Goal: Check status

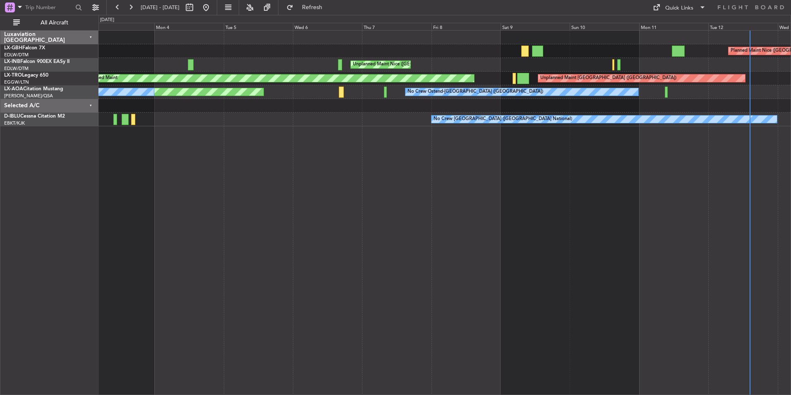
click at [272, 215] on div "Planned Maint Nice ([GEOGRAPHIC_DATA]) [GEOGRAPHIC_DATA] ([GEOGRAPHIC_DATA]) Pl…" at bounding box center [445, 212] width 693 height 365
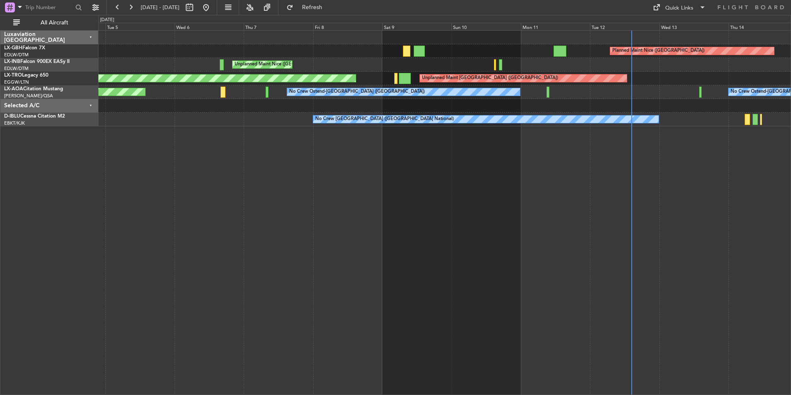
click at [398, 221] on div "Planned Maint Nice ([GEOGRAPHIC_DATA]) [GEOGRAPHIC_DATA] ([GEOGRAPHIC_DATA]) Pl…" at bounding box center [445, 212] width 693 height 365
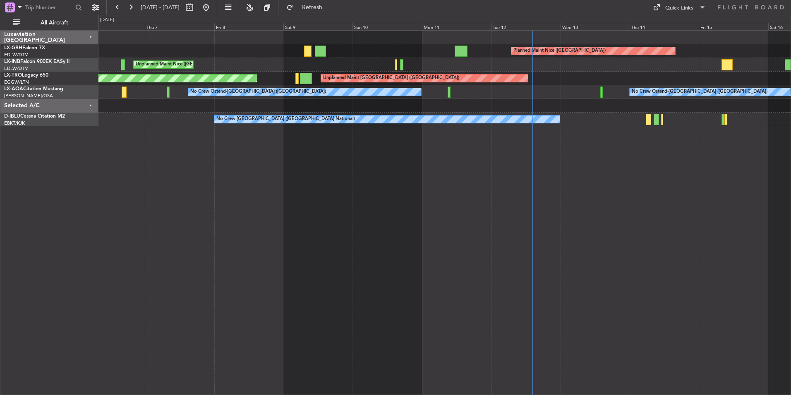
click at [397, 224] on div "Planned Maint Nice ([GEOGRAPHIC_DATA]) [GEOGRAPHIC_DATA] ([GEOGRAPHIC_DATA]) Pl…" at bounding box center [445, 212] width 693 height 365
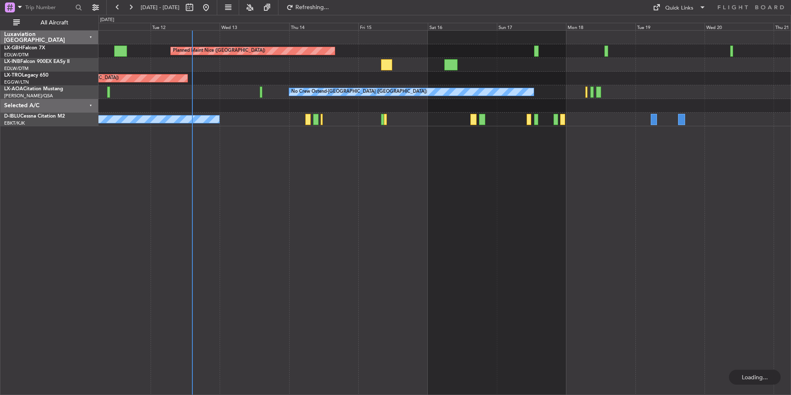
click at [481, 256] on div "Planned Maint Nice ([GEOGRAPHIC_DATA]) Unplanned Maint [GEOGRAPHIC_DATA] ([GEOG…" at bounding box center [445, 212] width 693 height 365
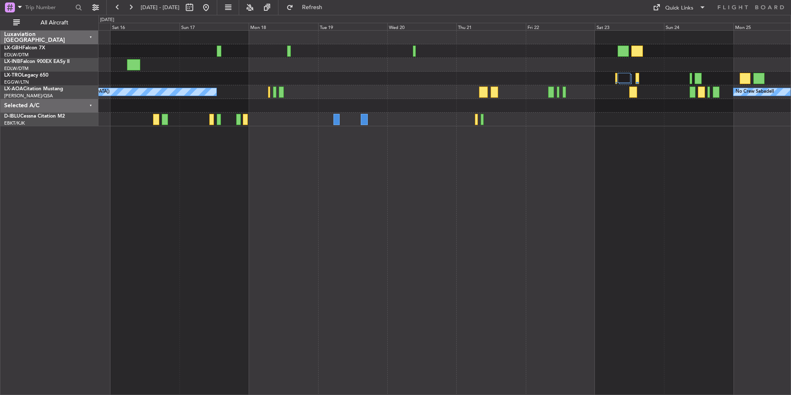
click at [422, 102] on div "Planned Maint Nice ([GEOGRAPHIC_DATA]) No Crew Ostend-[GEOGRAPHIC_DATA] (Ostend…" at bounding box center [445, 79] width 692 height 96
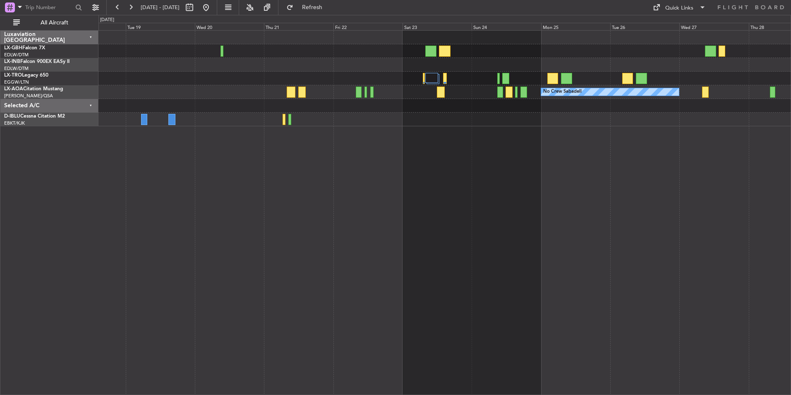
click at [467, 164] on div "No Crew Sabadell No Crew Ostend-[GEOGRAPHIC_DATA] (Ostend)" at bounding box center [445, 212] width 693 height 365
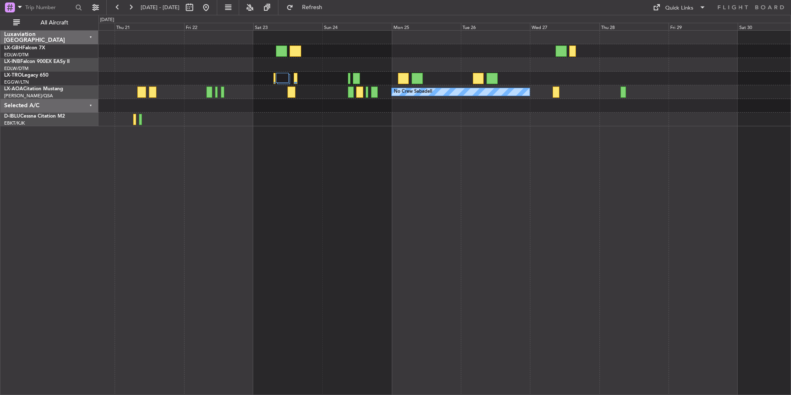
click at [445, 198] on div "No Crew Sabadell" at bounding box center [445, 212] width 693 height 365
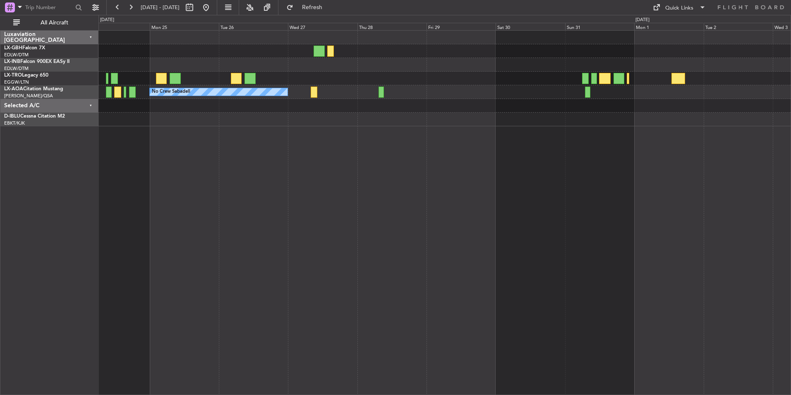
click at [450, 207] on div "No Crew Sabadell" at bounding box center [445, 212] width 693 height 365
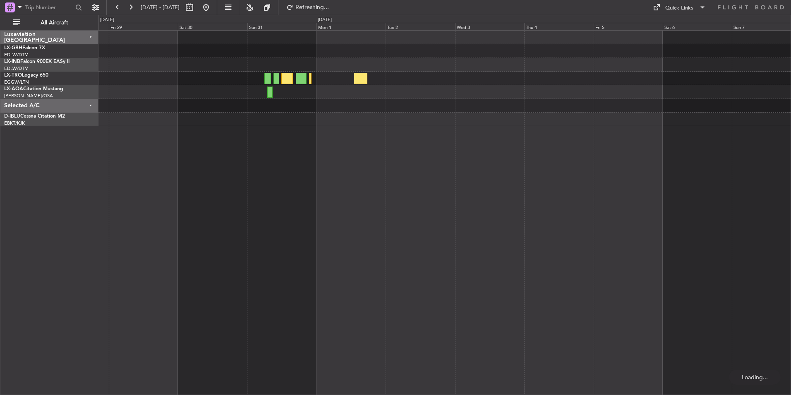
click at [332, 242] on div "No Crew Sabadell" at bounding box center [445, 212] width 693 height 365
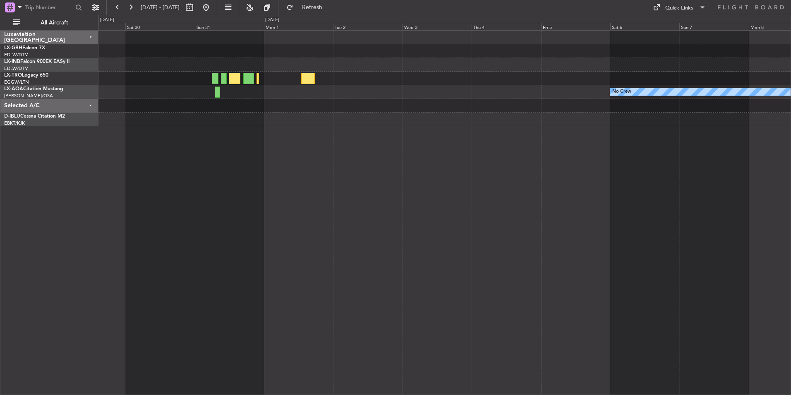
click at [242, 172] on div "No Crew" at bounding box center [445, 212] width 693 height 365
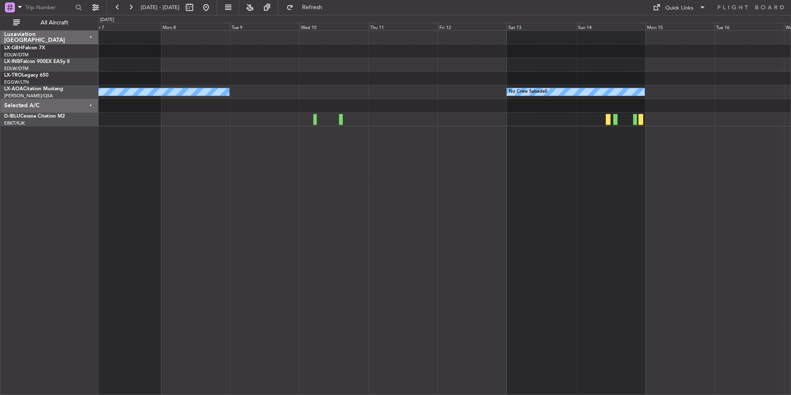
click at [466, 207] on div "Planned Maint Nurnberg No Crew No Crew Sabadell" at bounding box center [445, 212] width 693 height 365
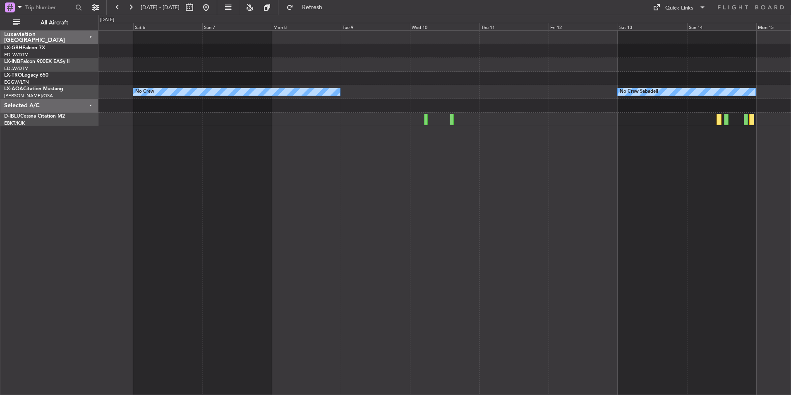
click at [766, 315] on div "Planned Maint Nurnberg No Crew Sabadell No Crew" at bounding box center [445, 212] width 693 height 365
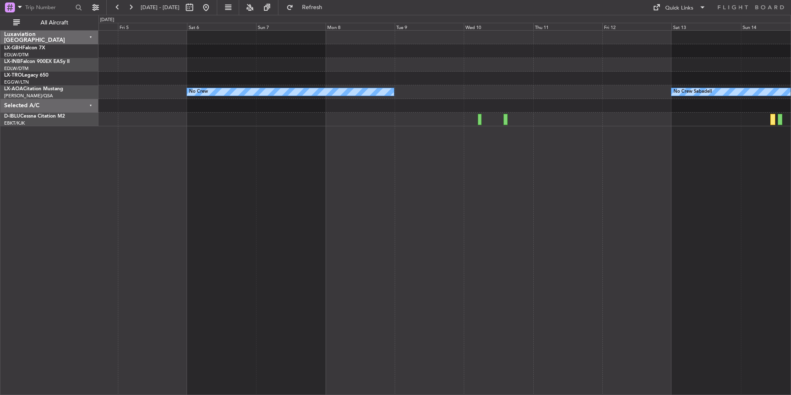
click at [507, 284] on div "Planned Maint Nurnberg No Crew Sabadell No Crew" at bounding box center [445, 212] width 693 height 365
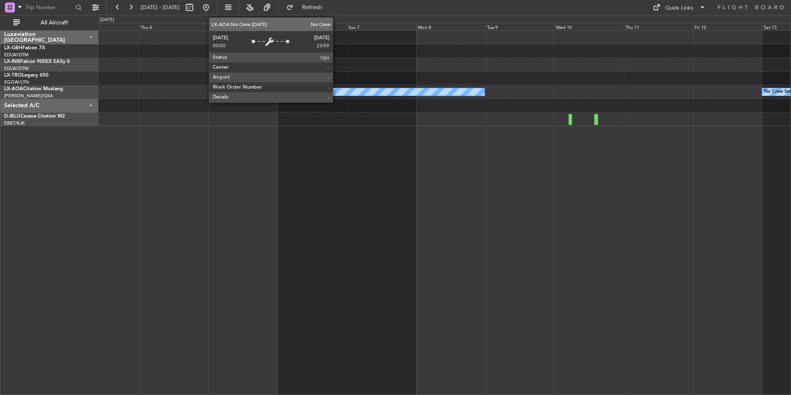
click at [337, 91] on div "No Crew" at bounding box center [381, 91] width 207 height 7
